Goal: Find specific page/section: Find specific page/section

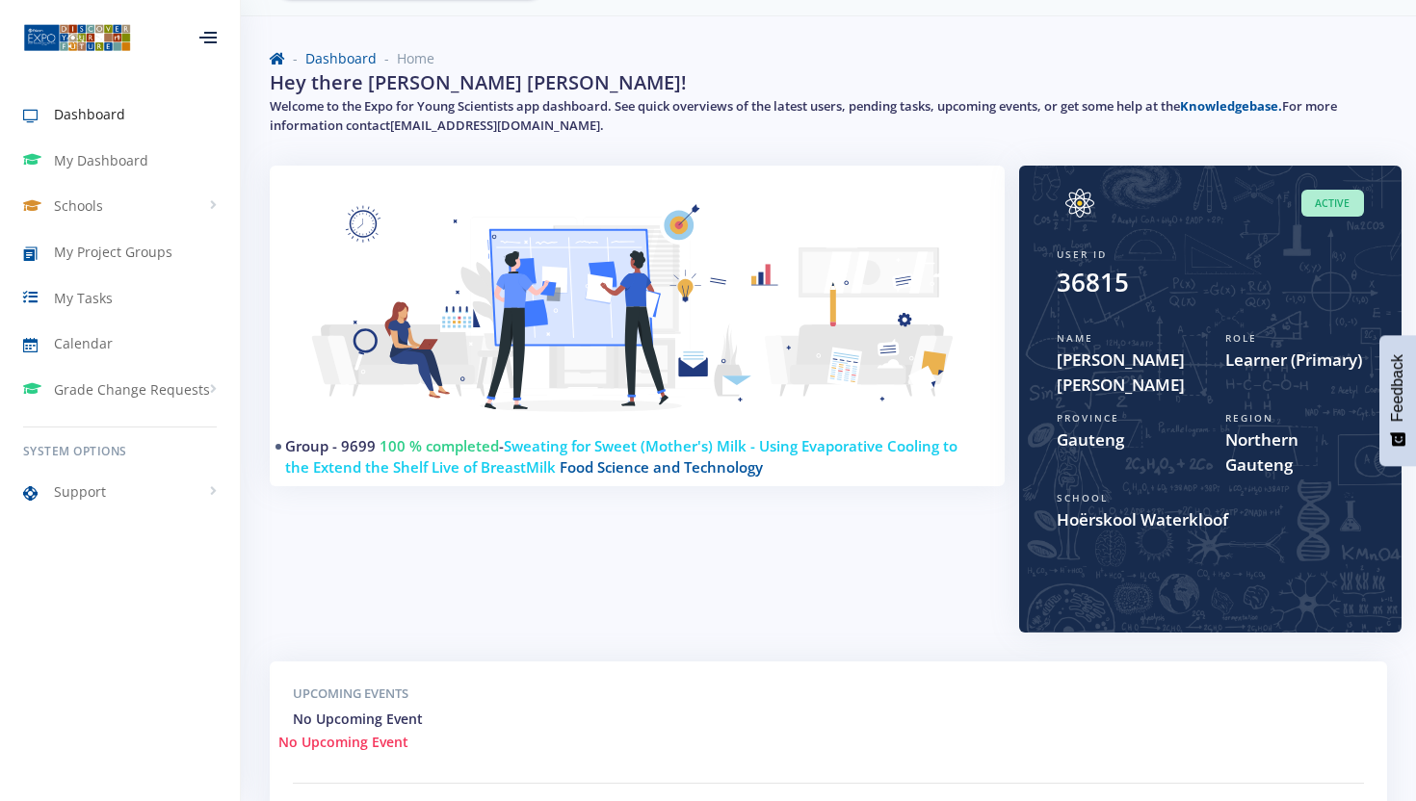
scroll to position [51, 0]
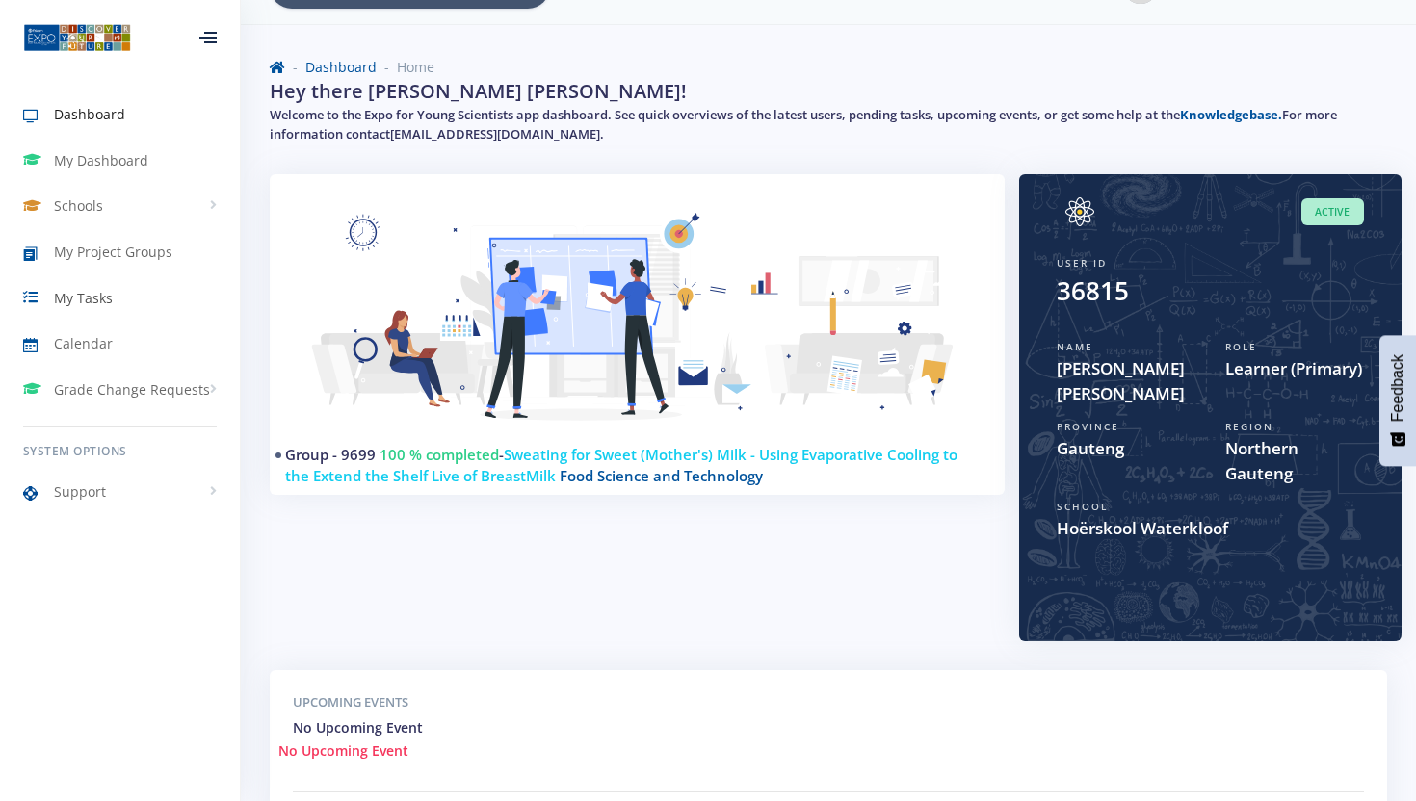
click at [76, 292] on span "My Tasks" at bounding box center [83, 298] width 59 height 20
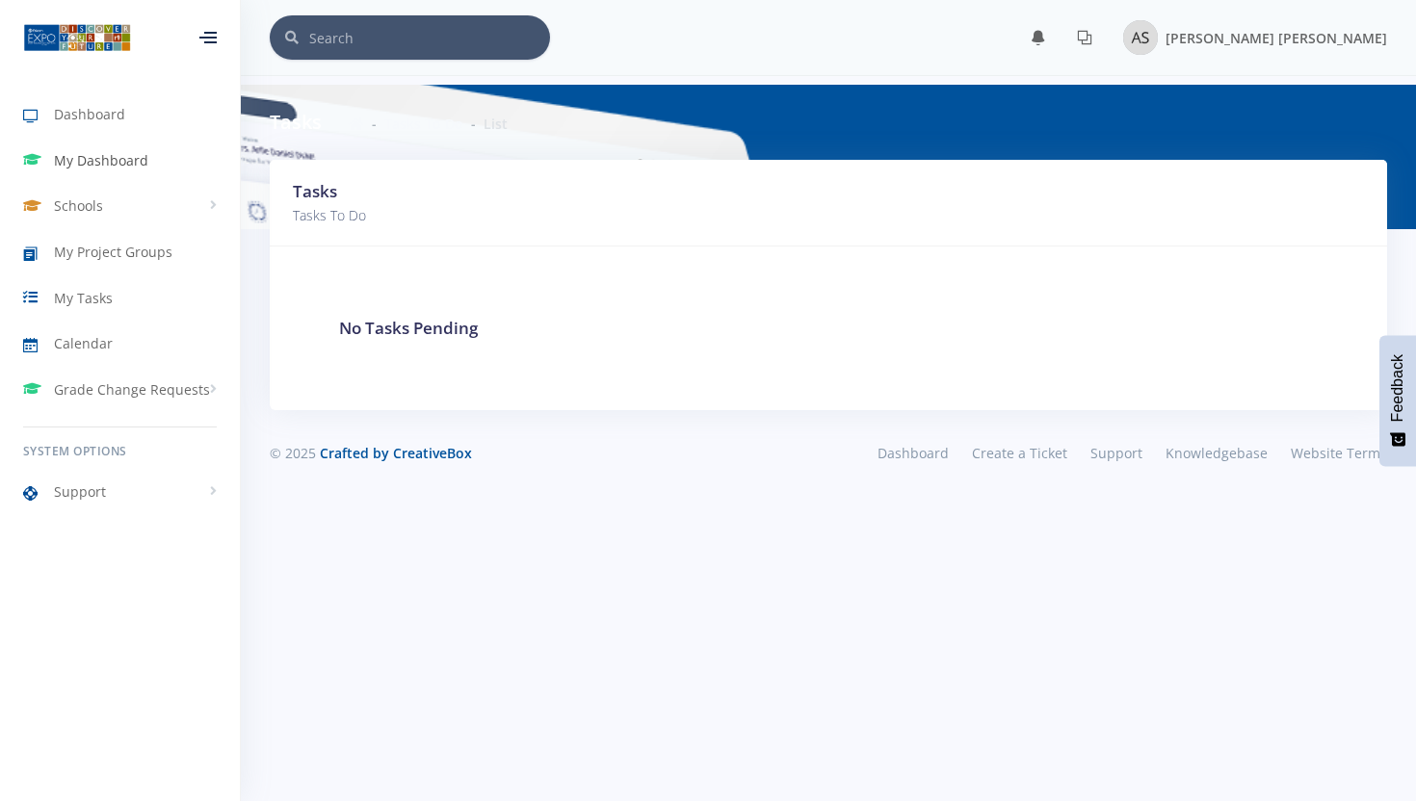
click at [104, 155] on span "My Dashboard" at bounding box center [101, 160] width 94 height 20
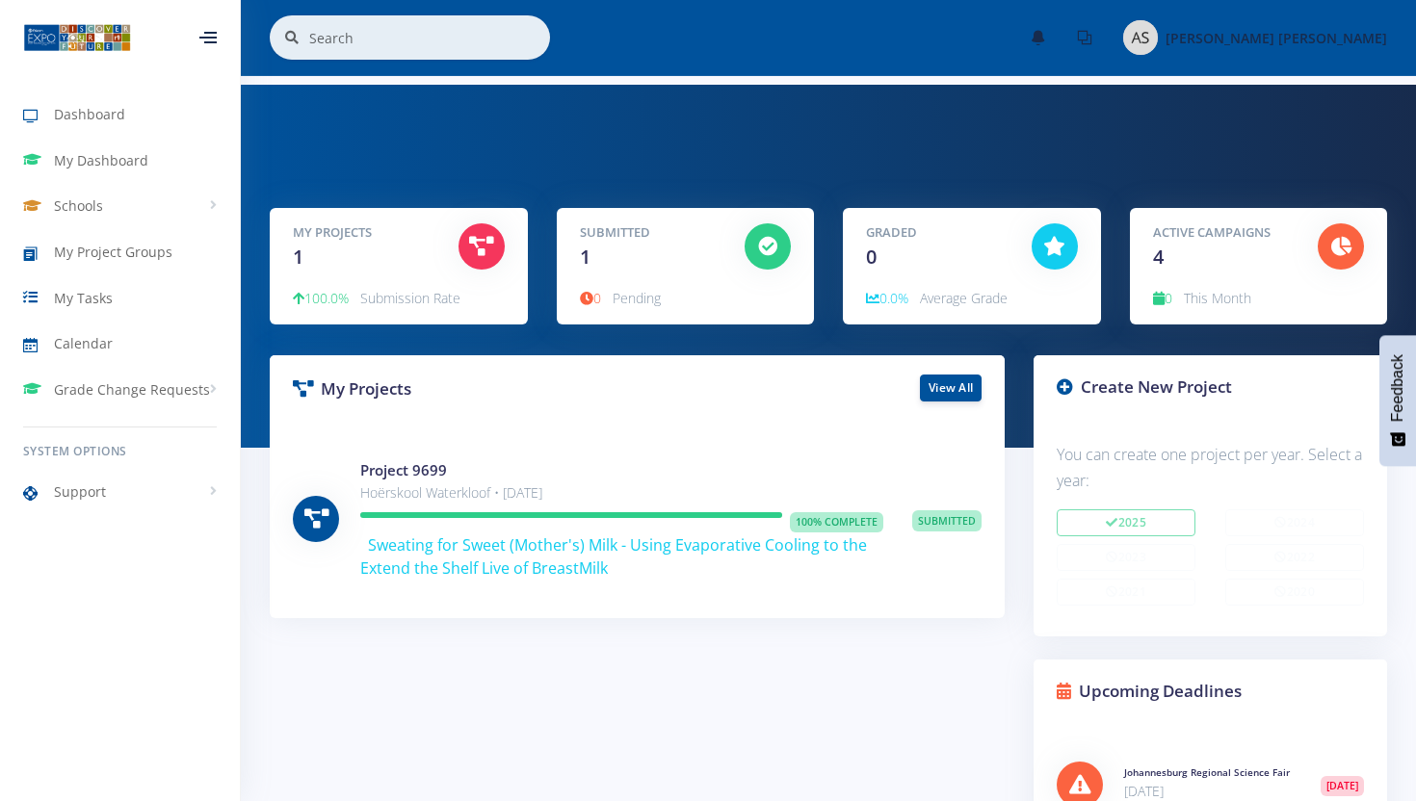
click at [216, 38] on icon at bounding box center [207, 38] width 17 height 2
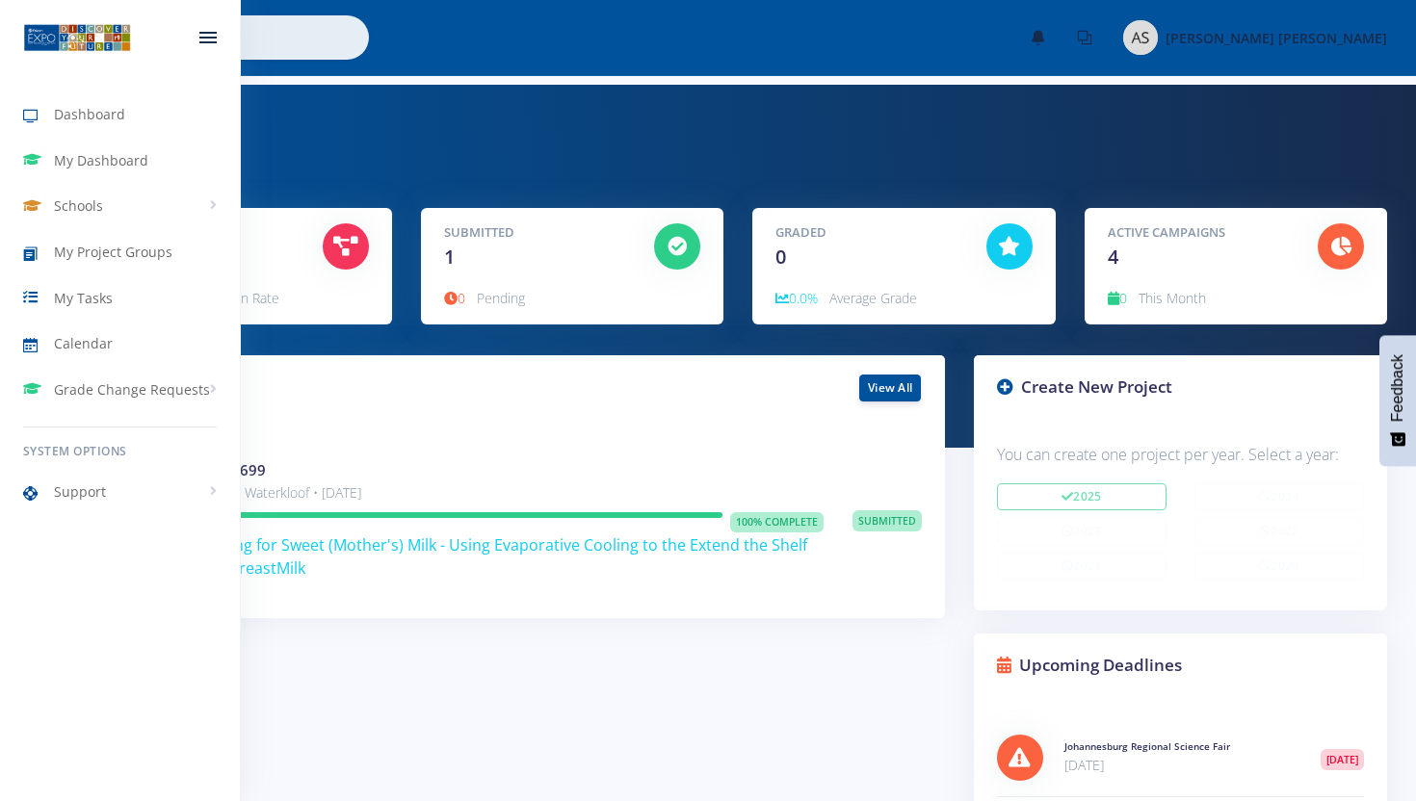
scroll to position [337, 367]
click at [216, 39] on div at bounding box center [207, 38] width 17 height 12
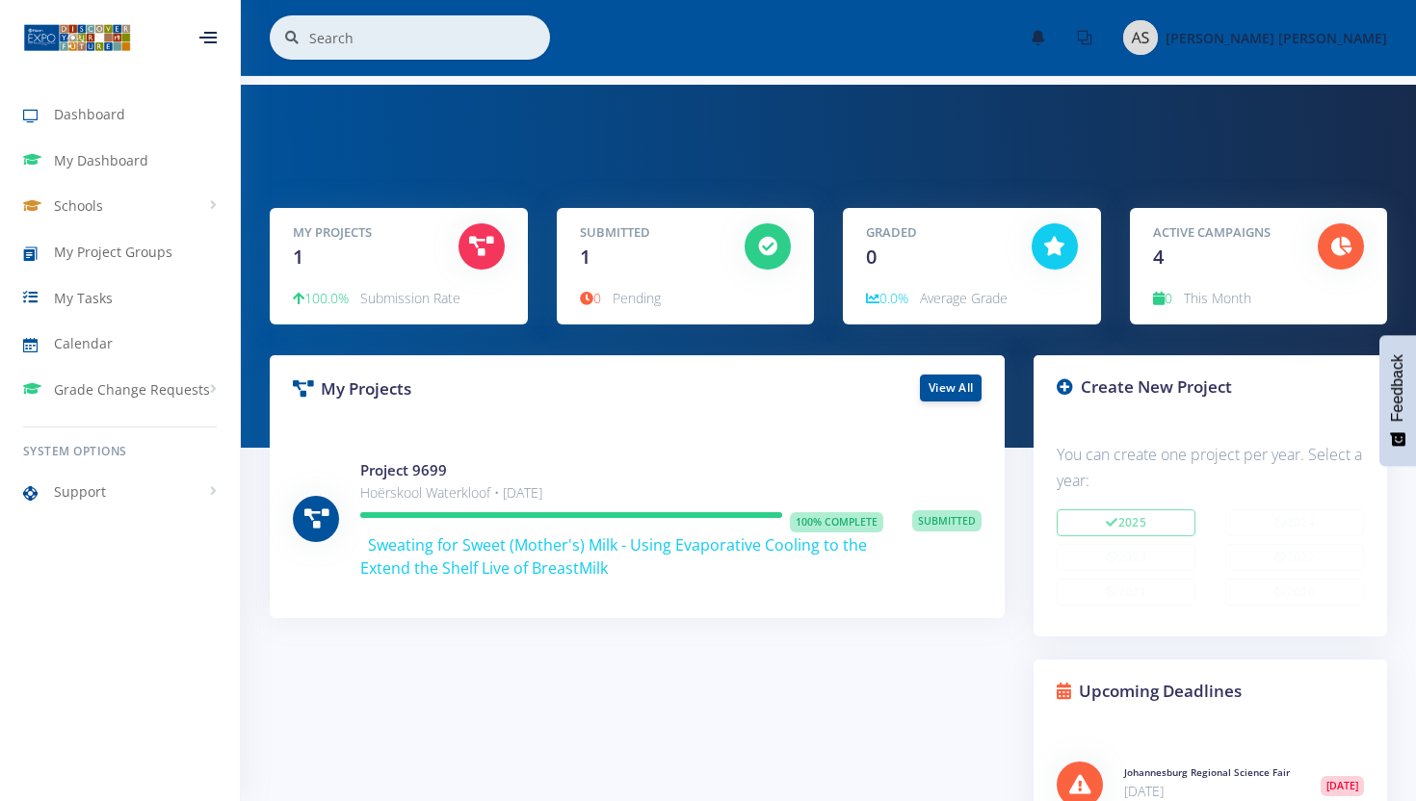
scroll to position [962602, 962631]
click at [304, 39] on span at bounding box center [290, 37] width 40 height 44
click at [333, 42] on input "text" at bounding box center [429, 37] width 241 height 44
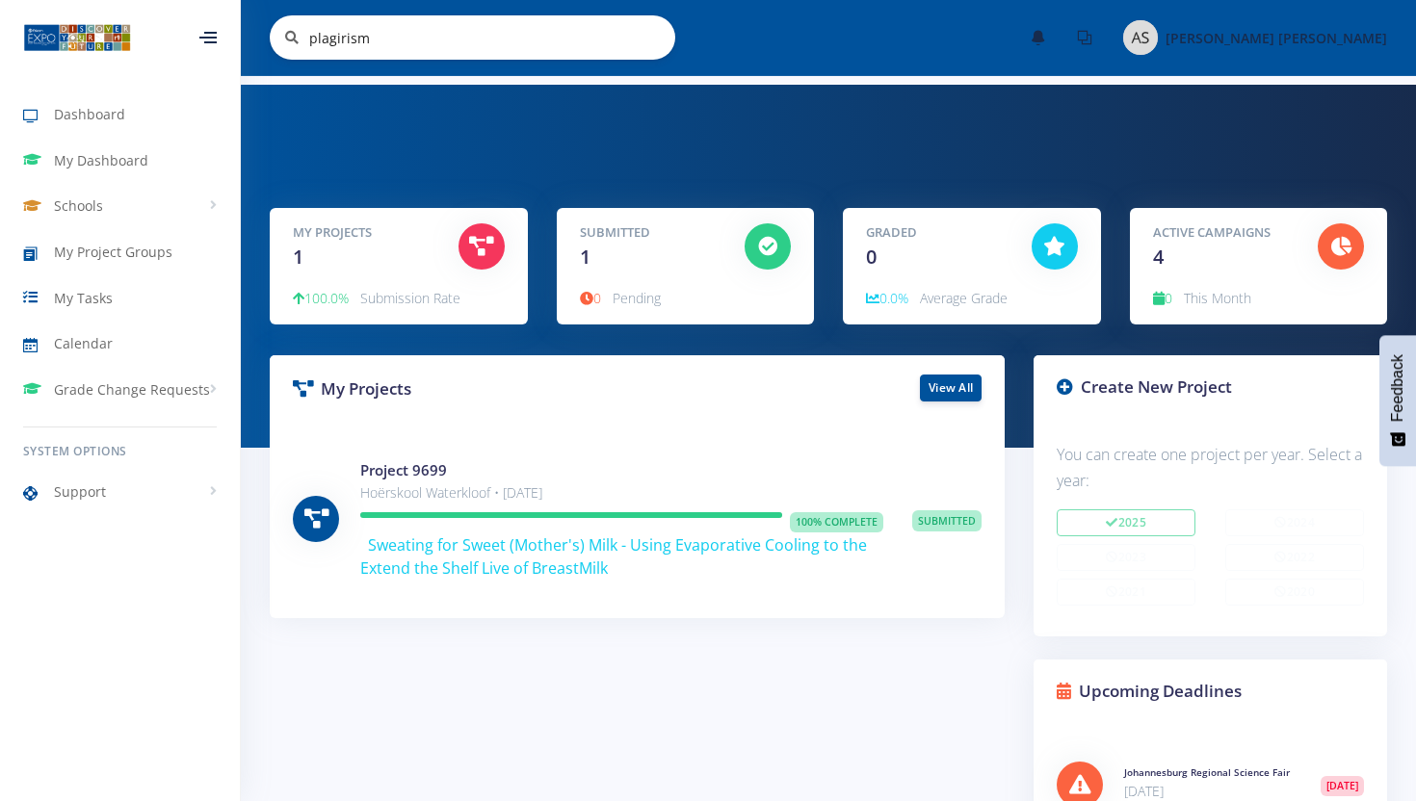
type input "plagirism"
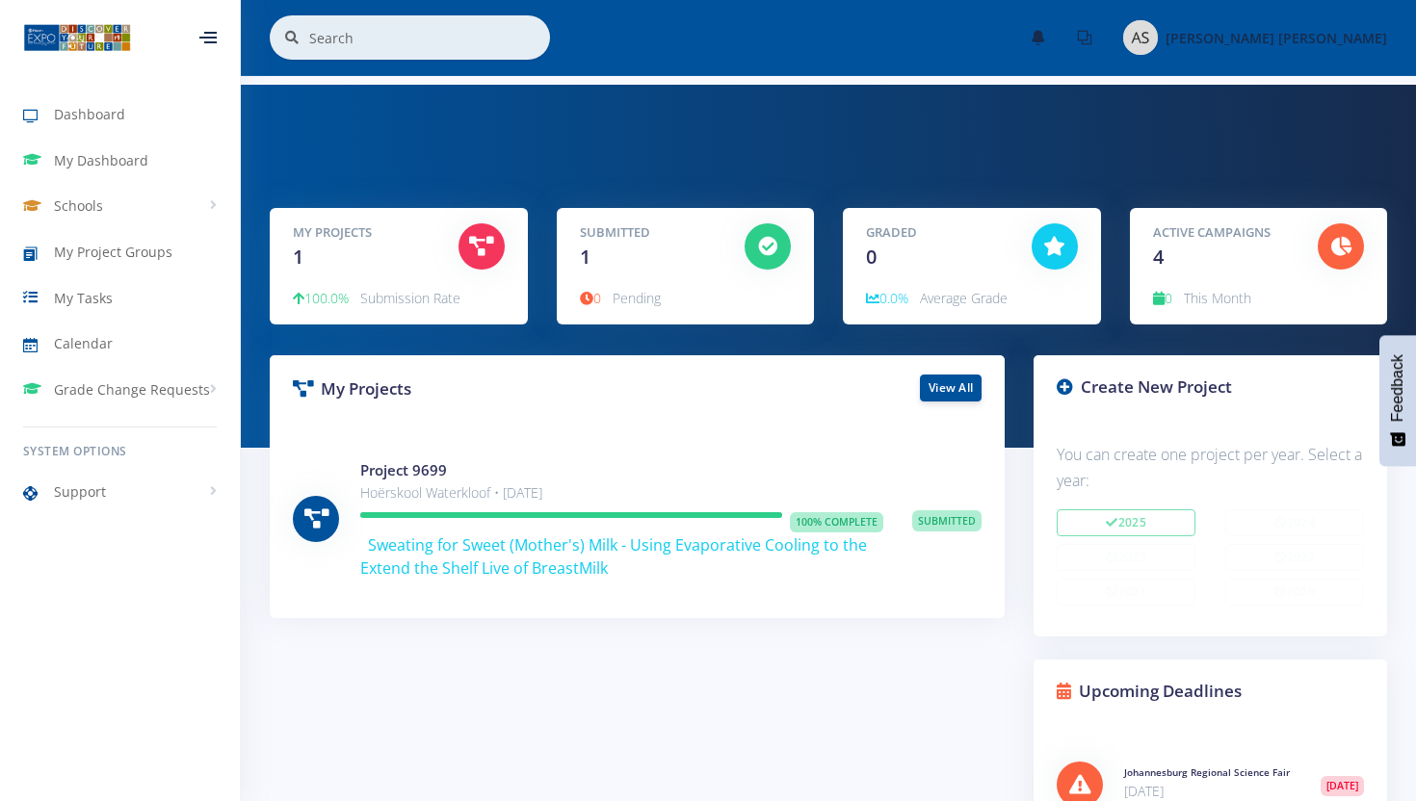
scroll to position [337, 307]
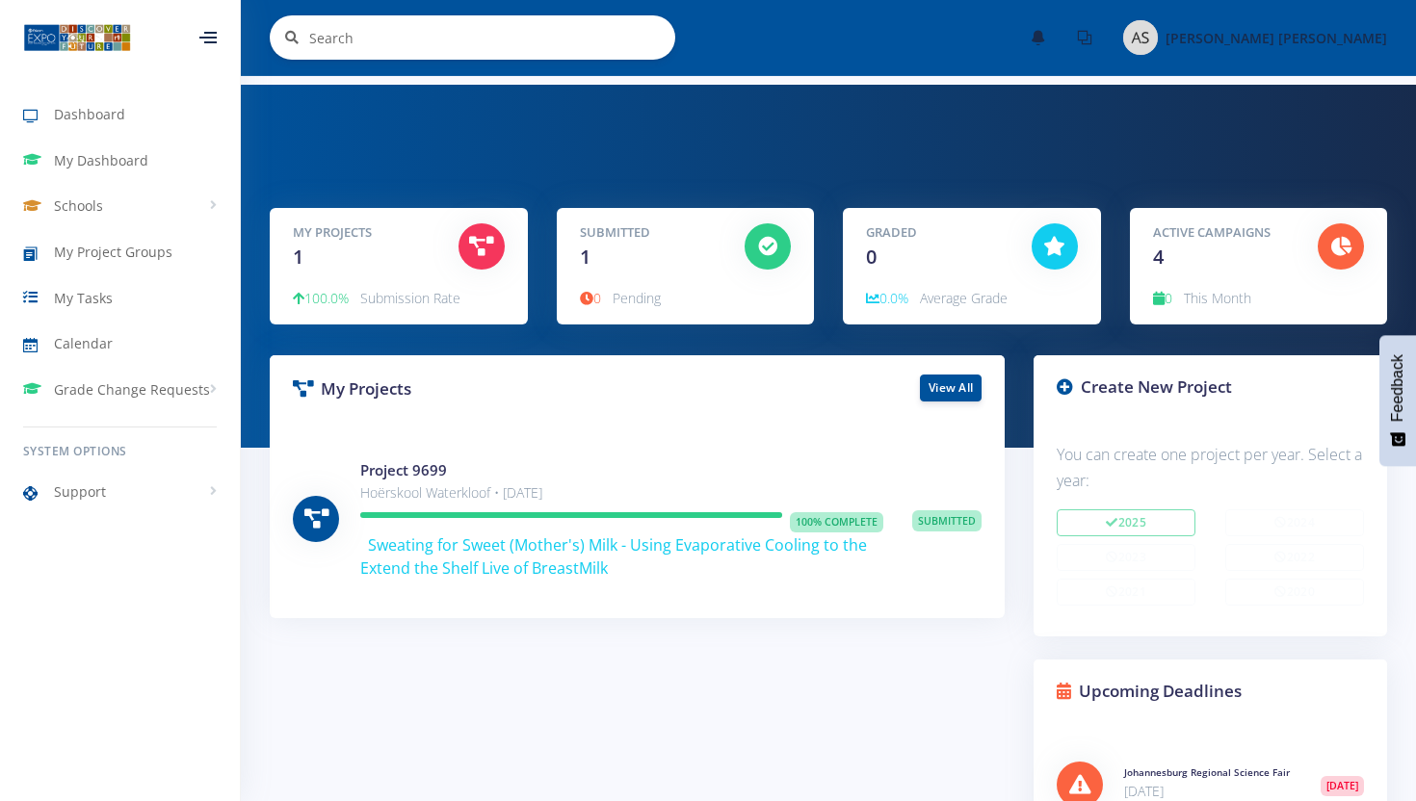
click at [434, 35] on input "text" at bounding box center [492, 37] width 366 height 44
type input "plaigarism"
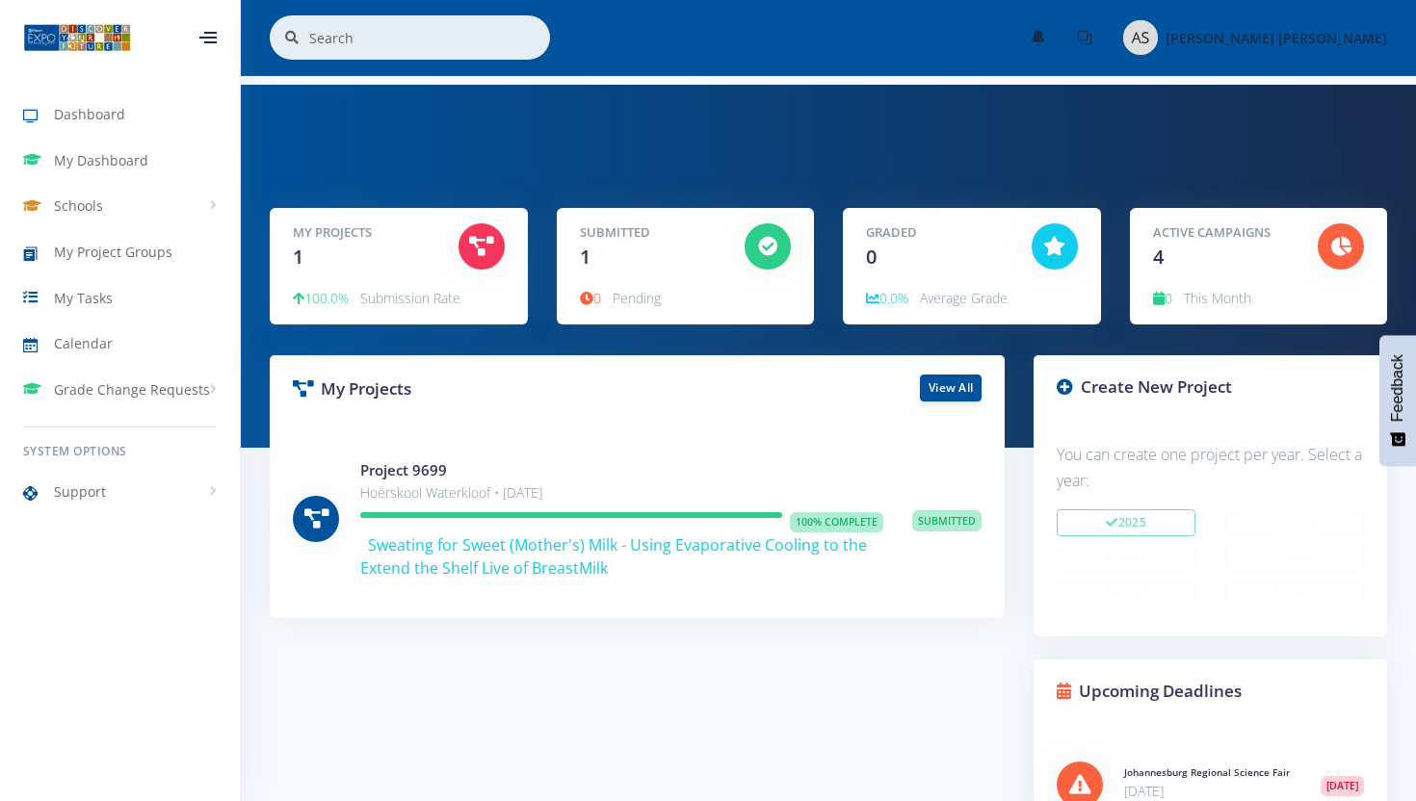
scroll to position [337, 307]
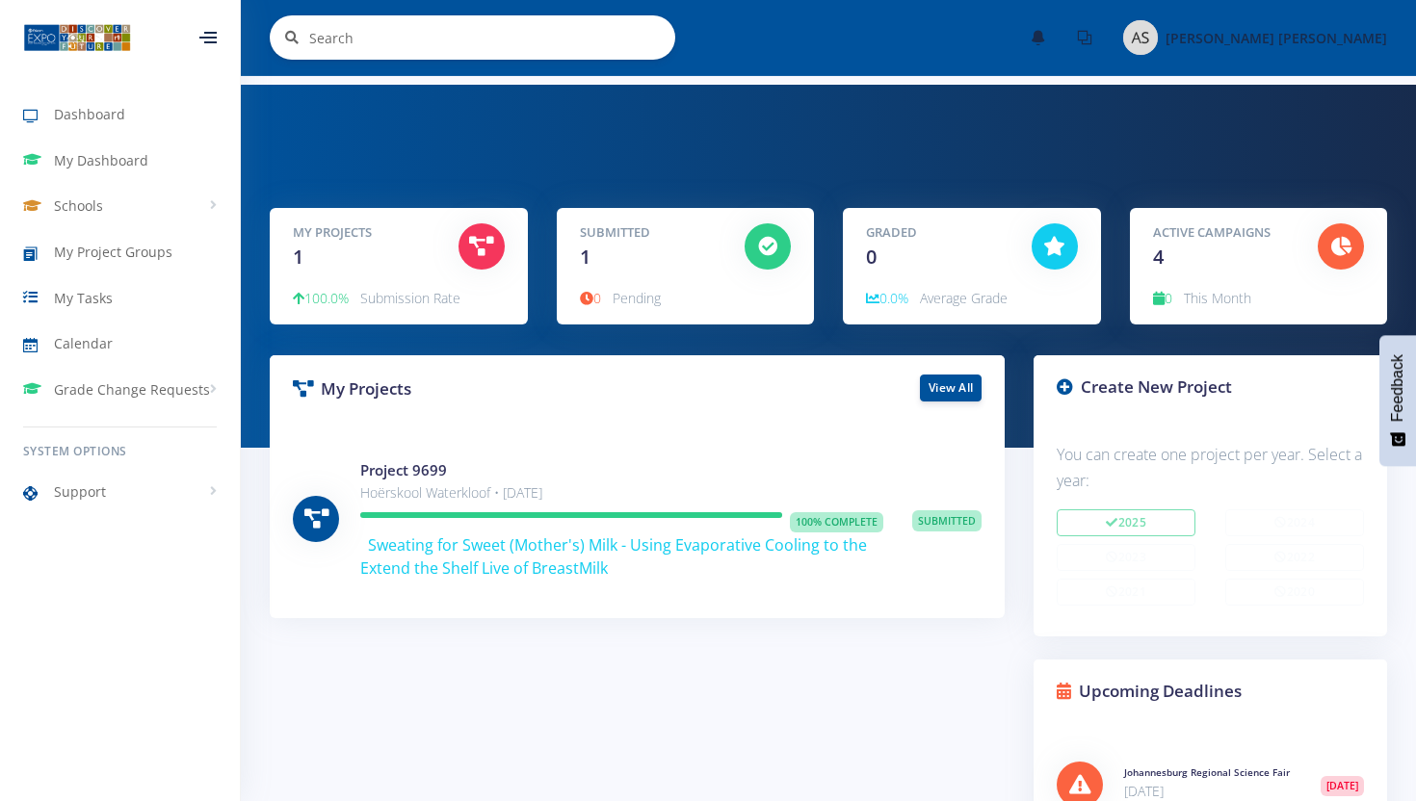
click at [350, 36] on input "text" at bounding box center [492, 37] width 366 height 44
type input "forms"
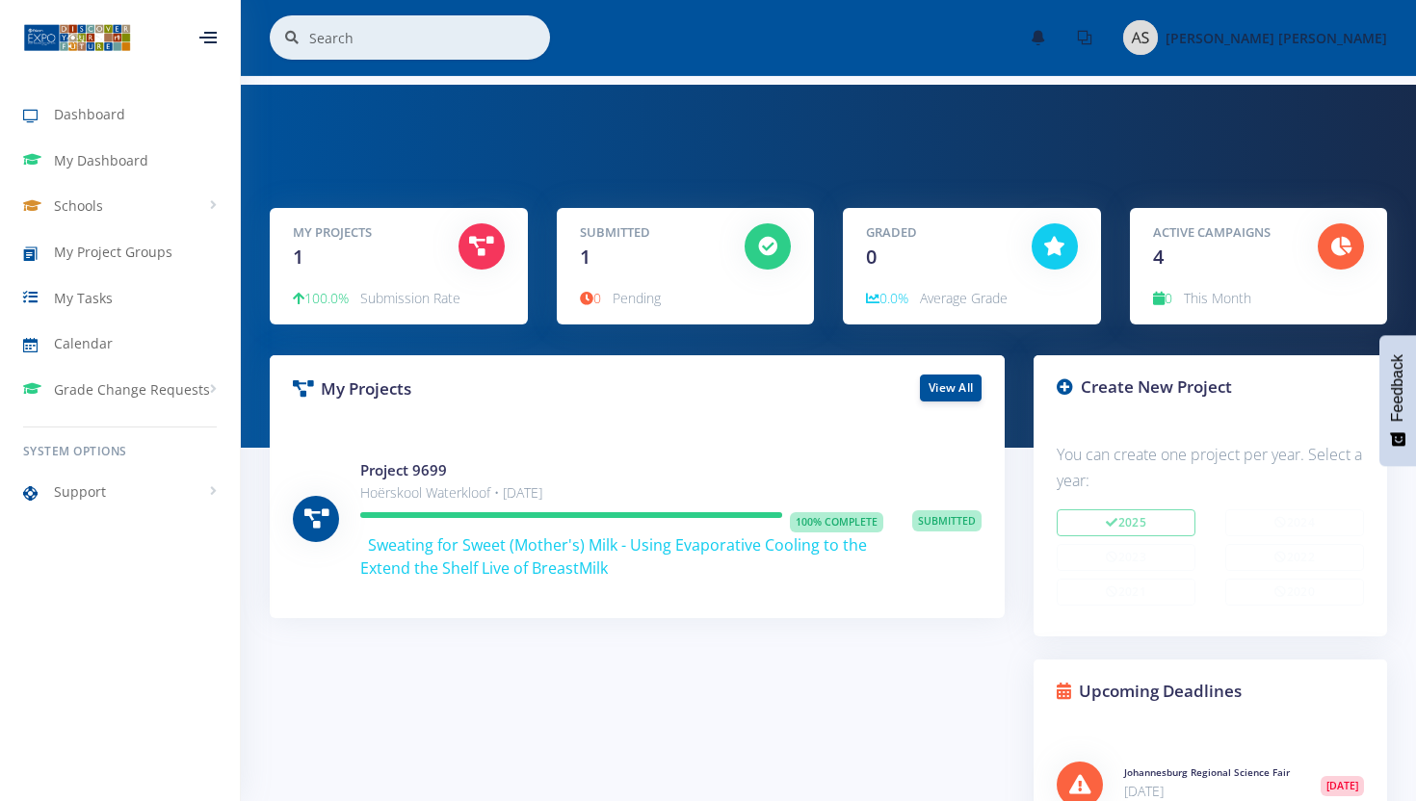
scroll to position [337, 307]
click at [1092, 35] on icon at bounding box center [1084, 37] width 15 height 15
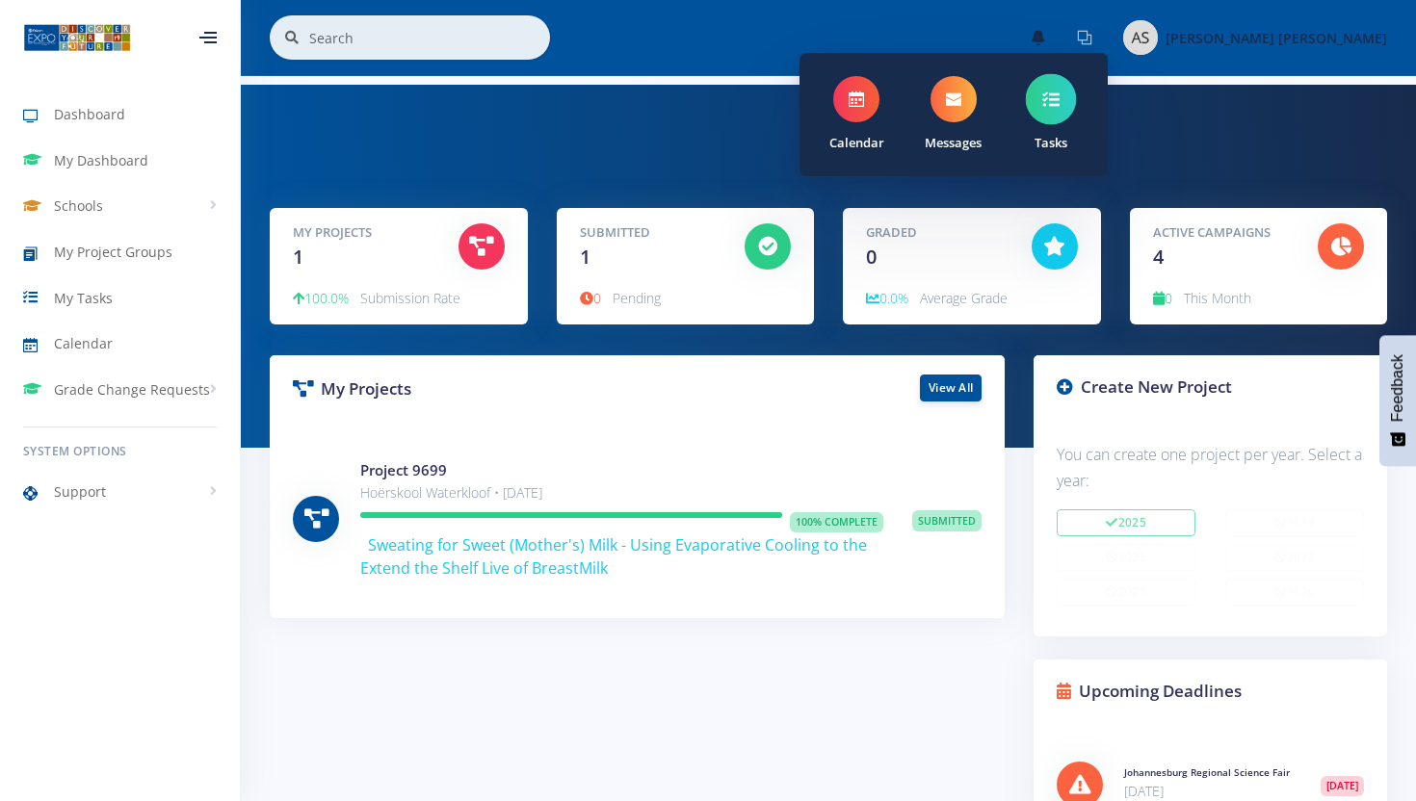
click at [1076, 110] on span at bounding box center [1050, 99] width 51 height 51
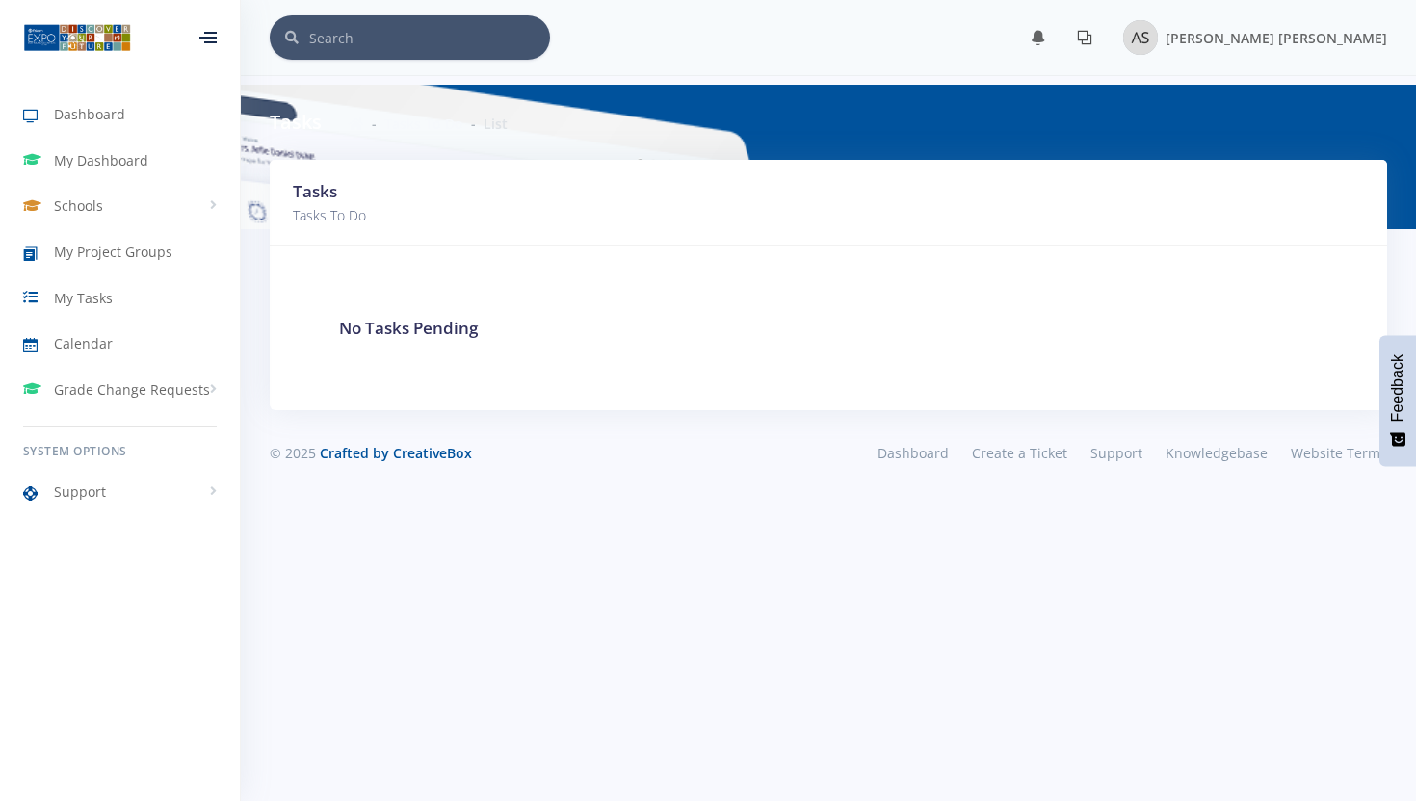
click at [1092, 33] on icon at bounding box center [1084, 37] width 15 height 15
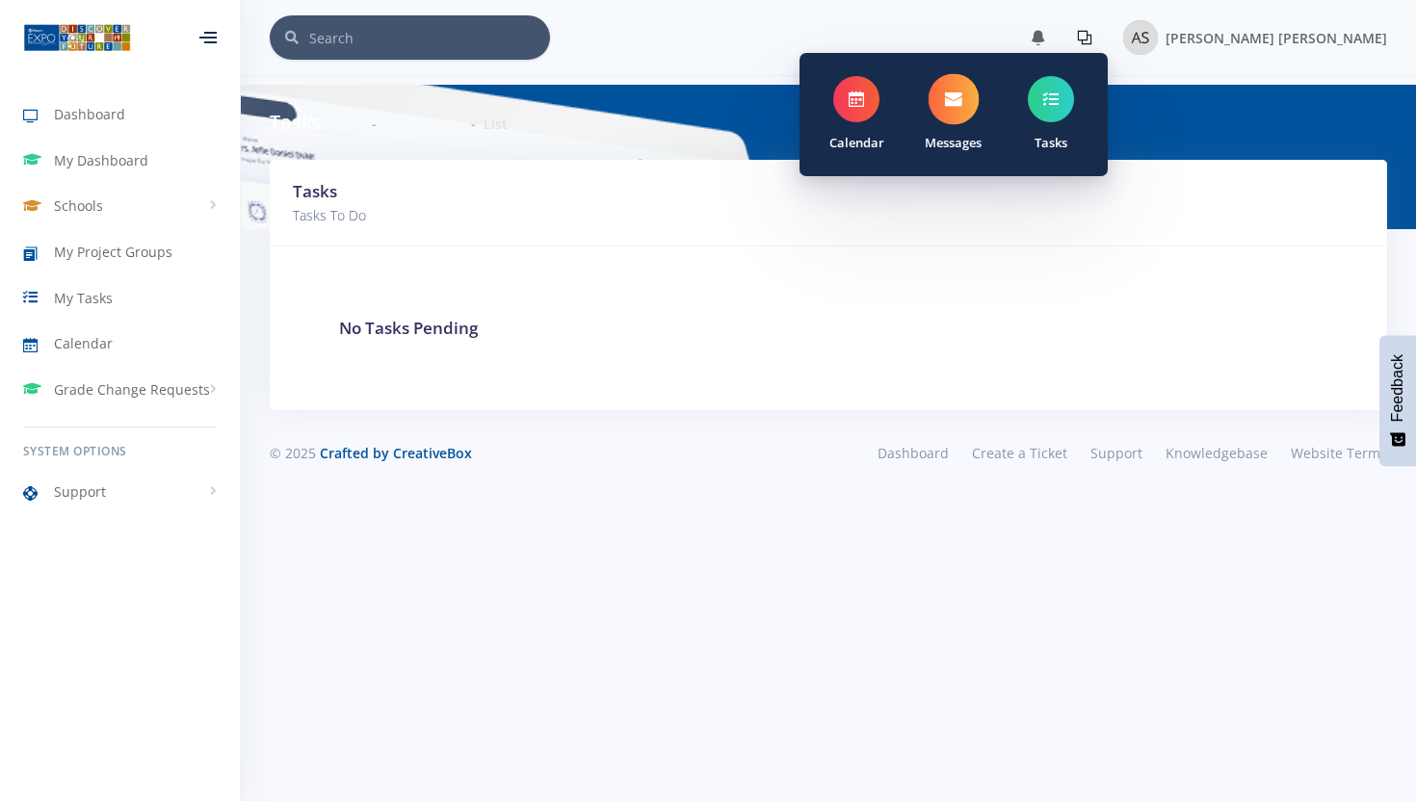
click at [962, 103] on icon at bounding box center [953, 99] width 17 height 17
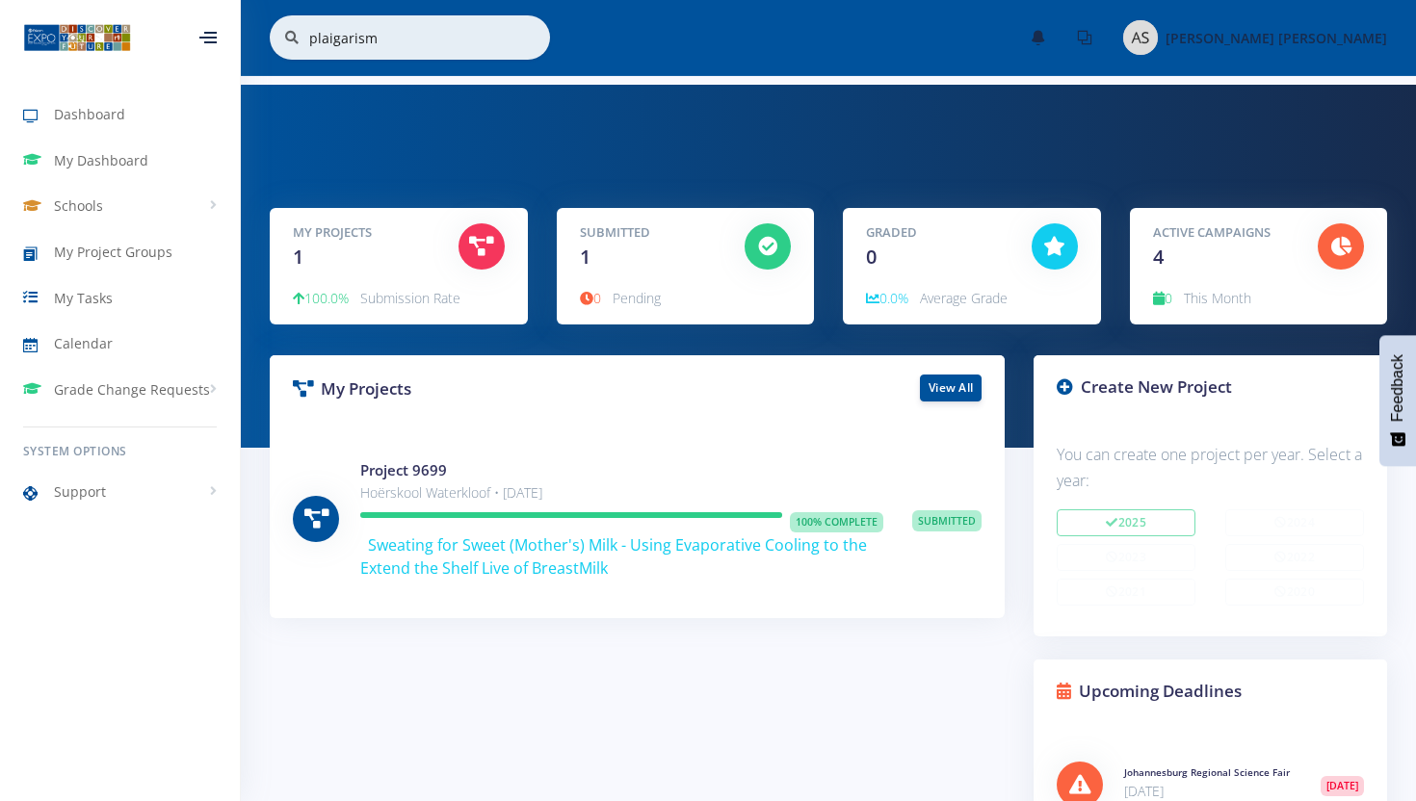
scroll to position [337, 307]
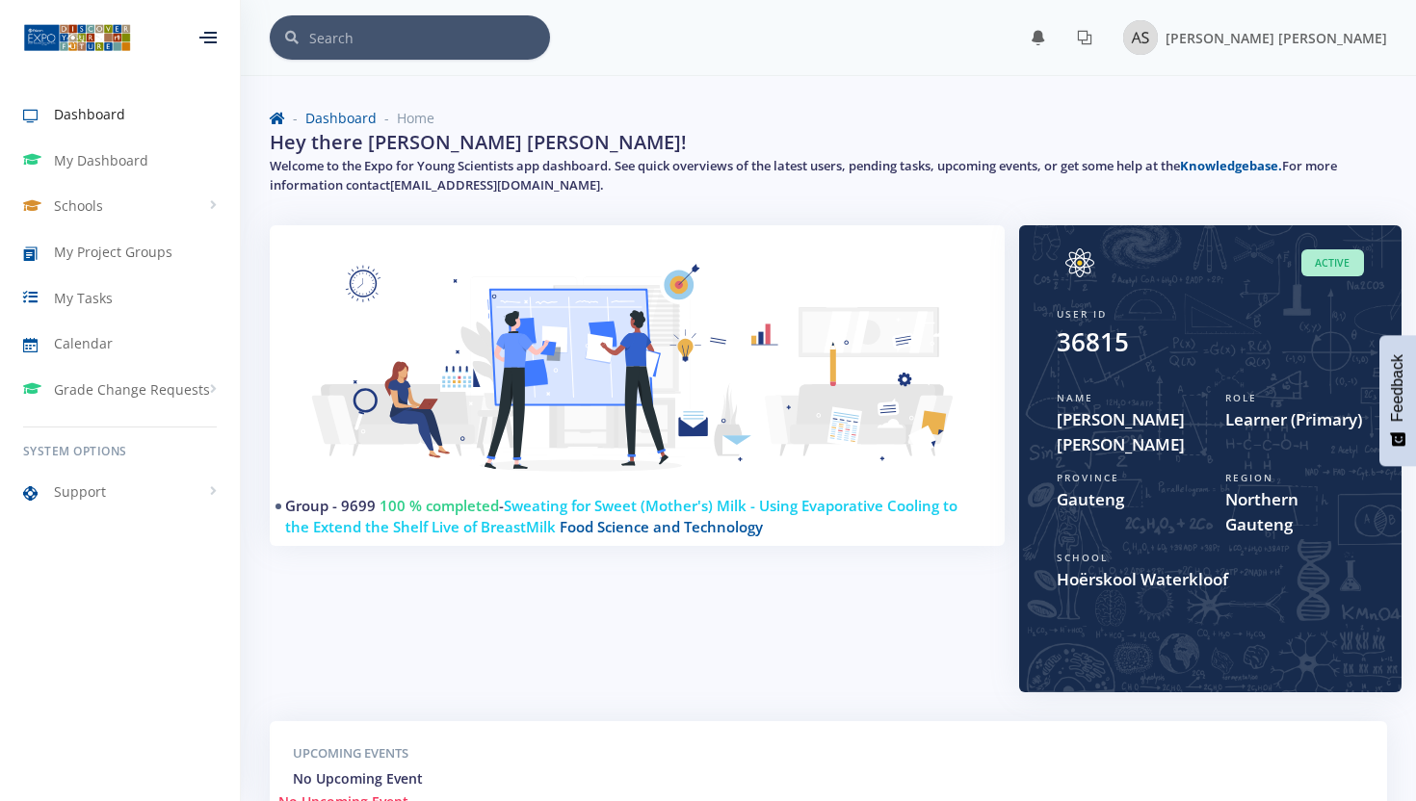
scroll to position [51, 0]
